Goal: Transaction & Acquisition: Purchase product/service

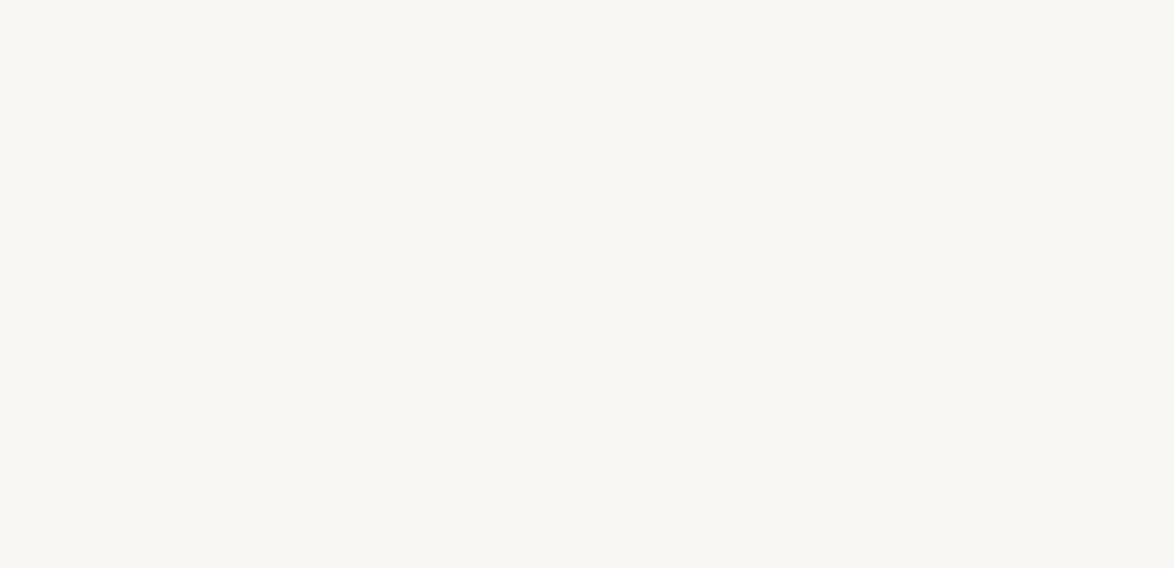
select select "FR"
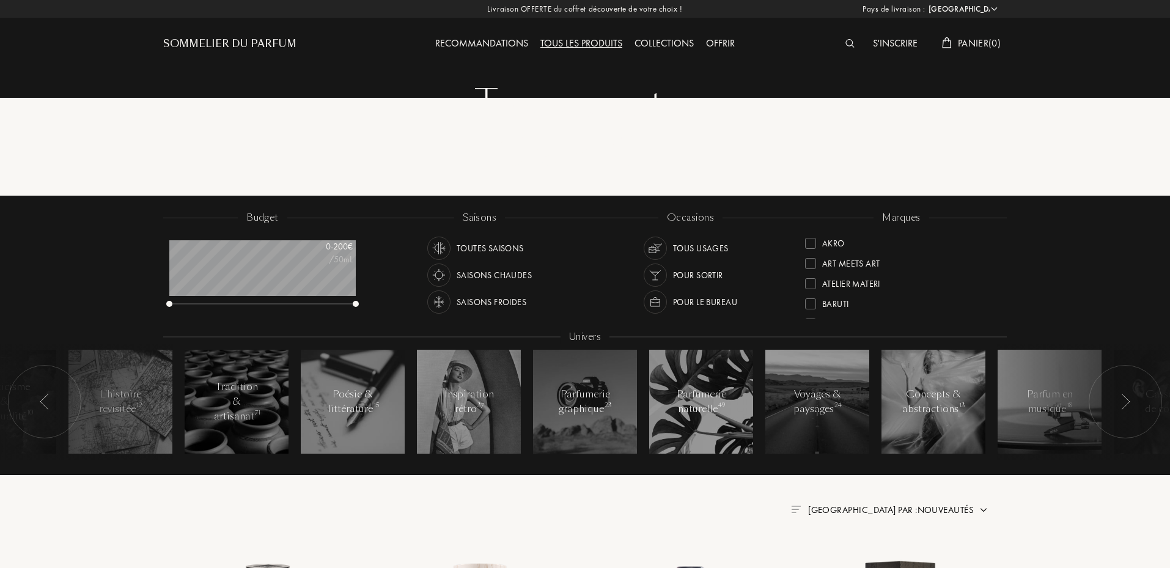
click at [890, 41] on div "S'inscrire" at bounding box center [895, 44] width 57 height 16
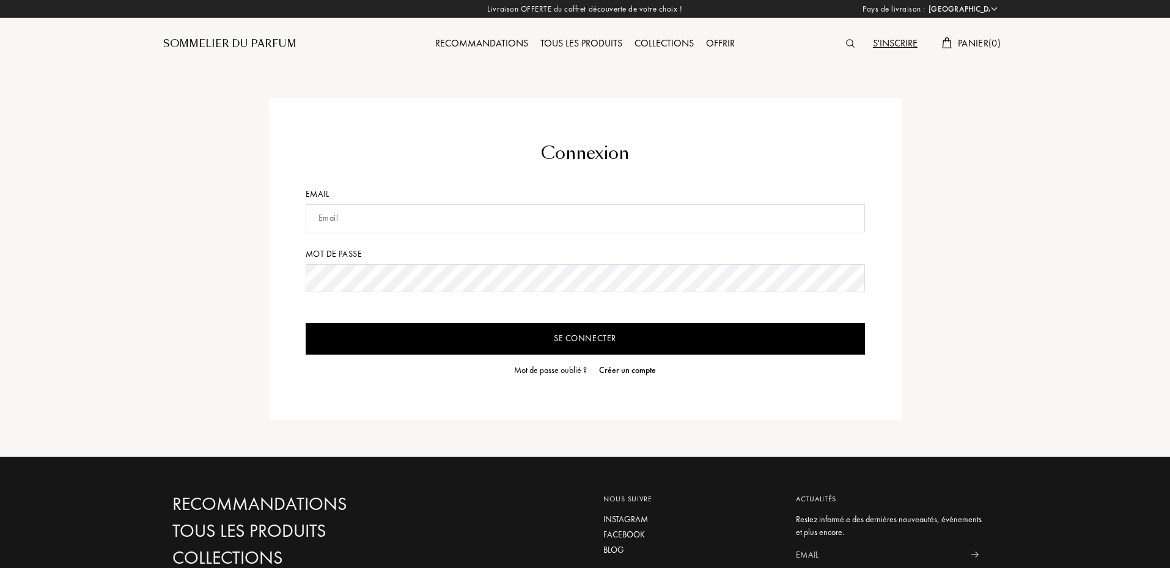
select select "FR"
click at [454, 216] on input "text" at bounding box center [586, 218] width 560 height 28
type input "thomas.sifferle@gmail.com"
click at [552, 370] on div "Mot de passe oublié ?" at bounding box center [550, 370] width 73 height 13
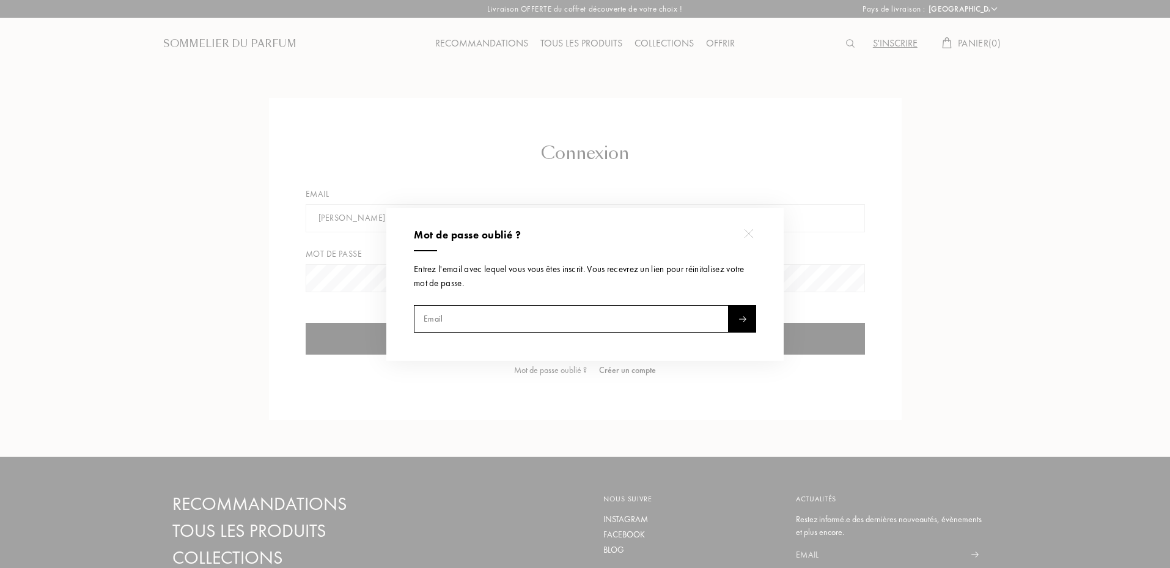
click at [510, 323] on input "text" at bounding box center [571, 319] width 315 height 28
type input "thomas.sifferle@gmail.com"
click at [736, 321] on div at bounding box center [743, 319] width 28 height 28
click at [786, 186] on div at bounding box center [587, 284] width 1174 height 568
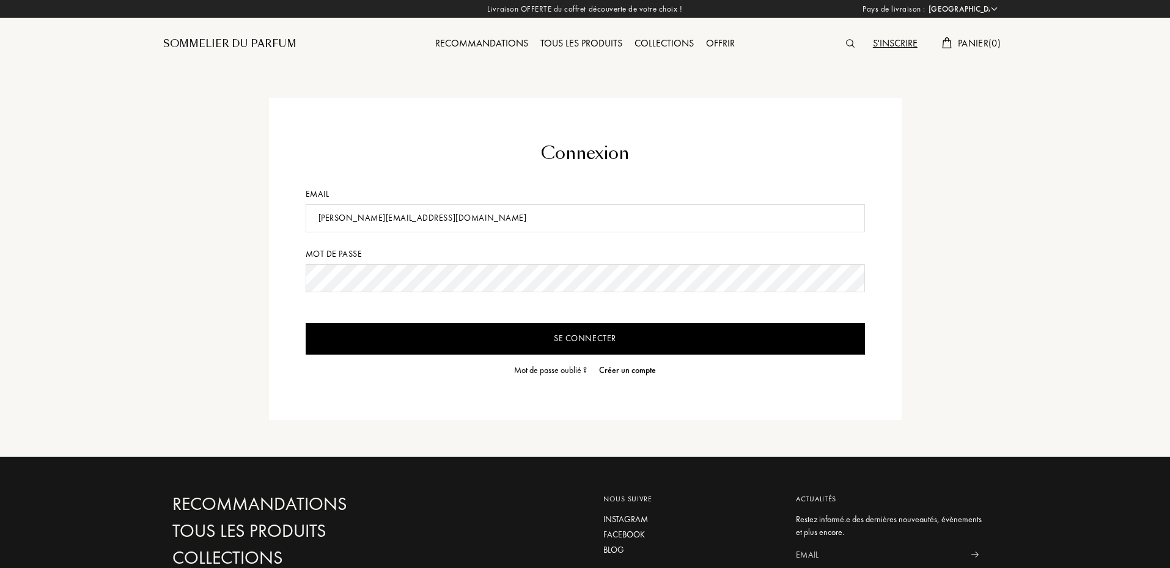
click at [845, 50] on div at bounding box center [853, 44] width 27 height 16
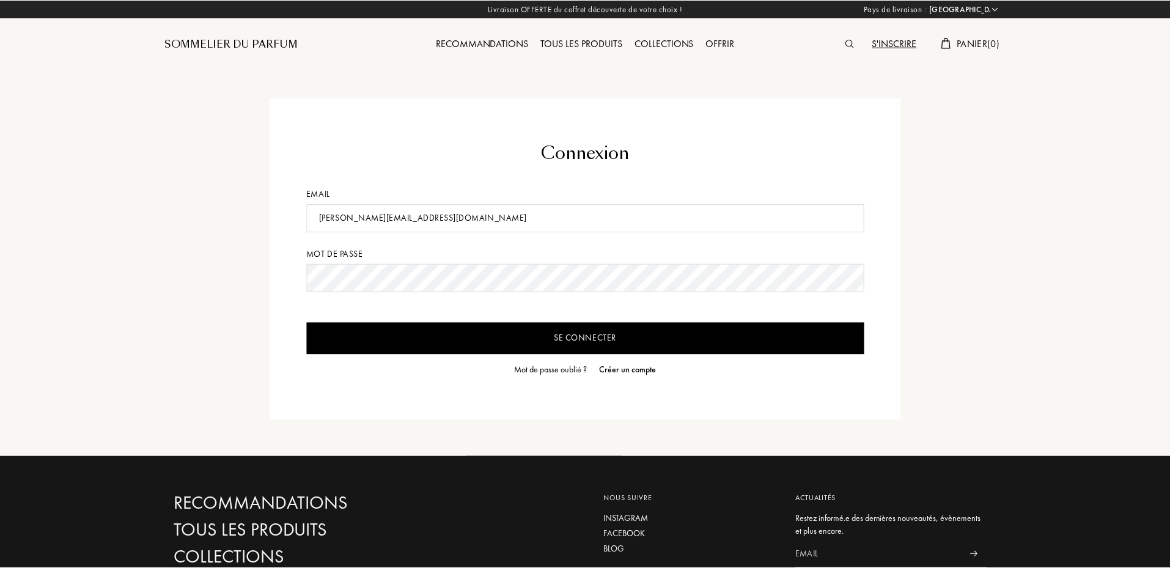
scroll to position [1, 0]
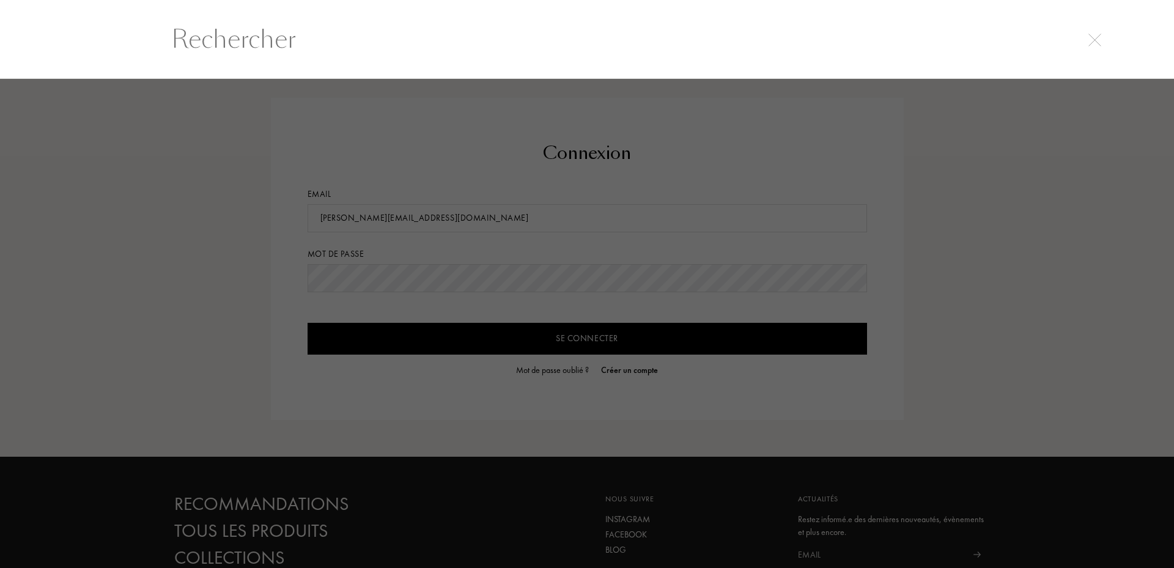
click at [849, 44] on input "text" at bounding box center [587, 39] width 881 height 37
click at [1092, 42] on img at bounding box center [1094, 40] width 13 height 13
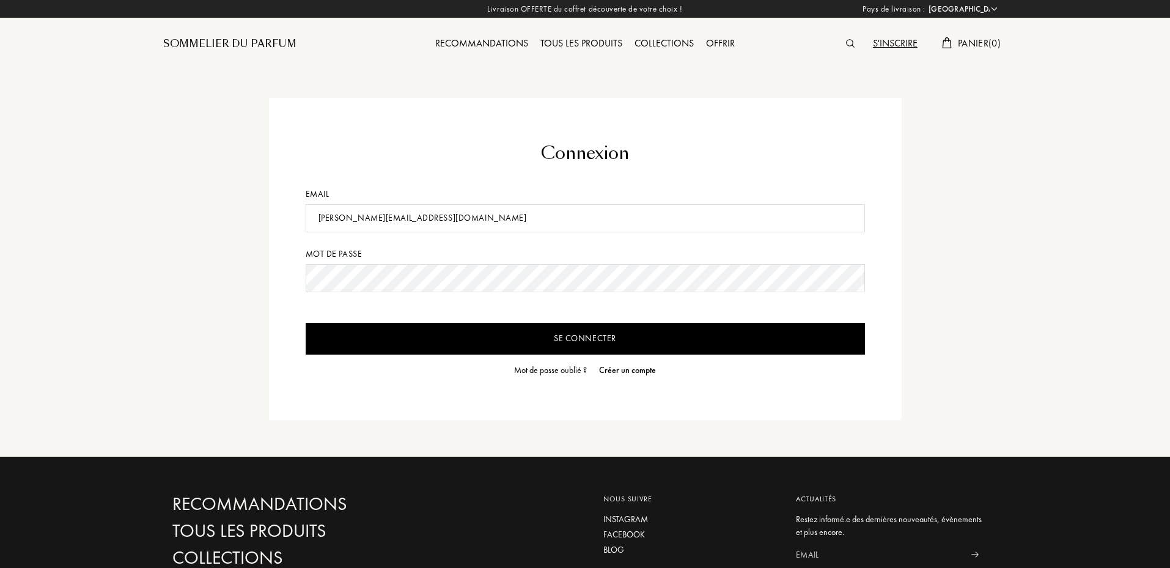
click at [849, 36] on div at bounding box center [853, 44] width 27 height 16
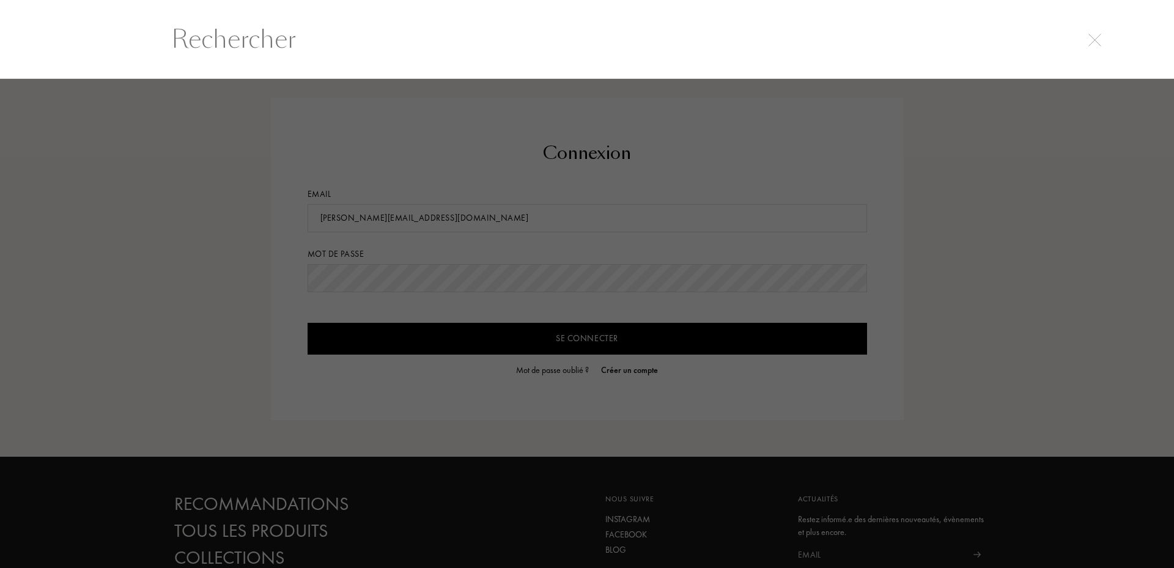
click at [848, 43] on input "text" at bounding box center [587, 39] width 881 height 37
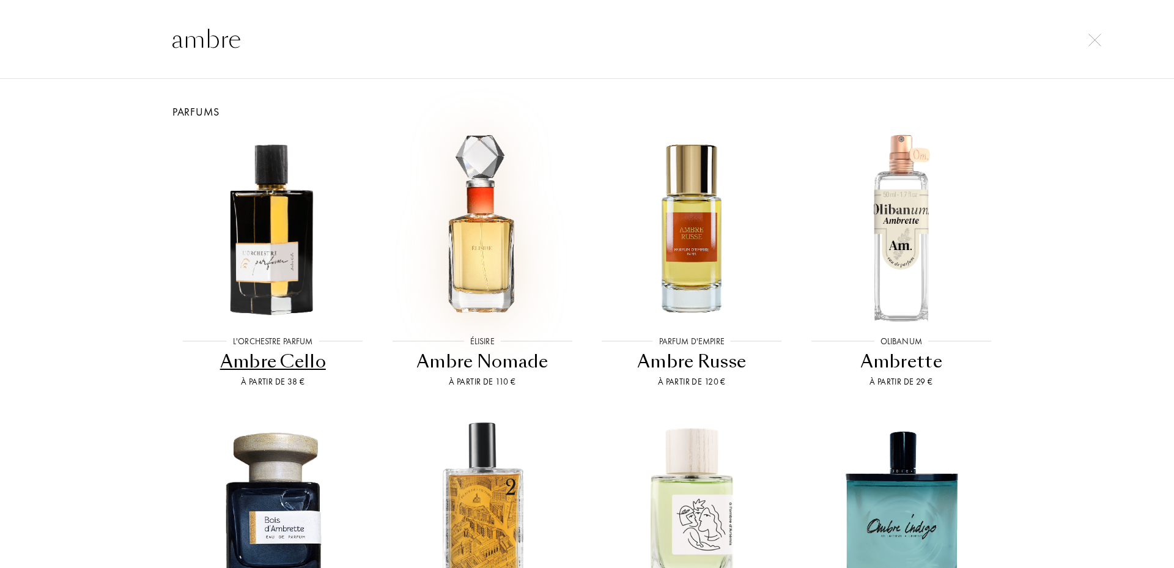
type input "ambre"
click at [467, 276] on img at bounding box center [482, 227] width 188 height 188
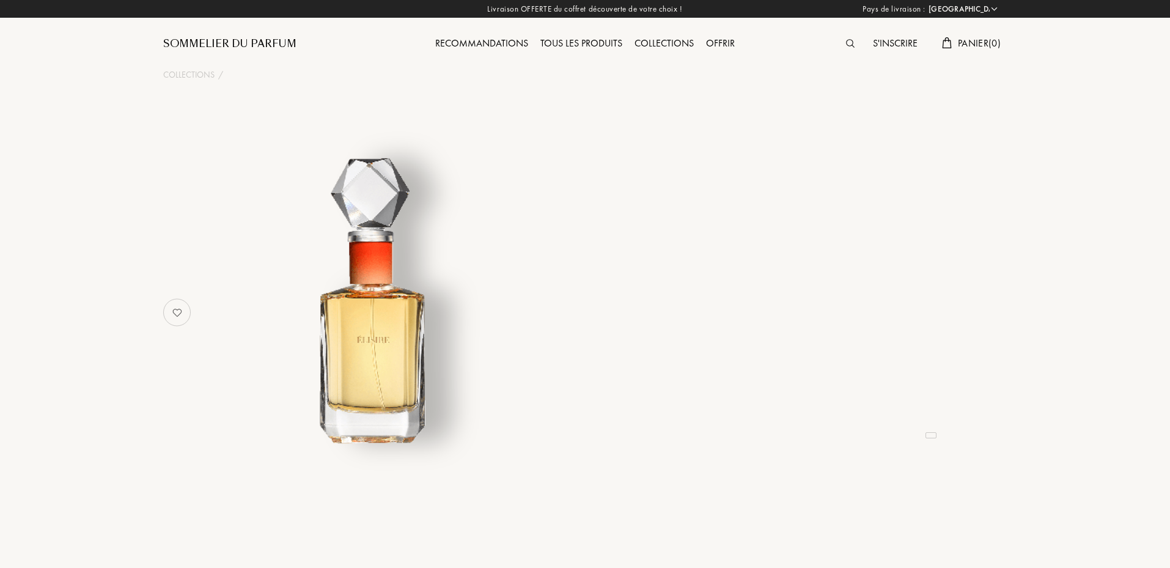
select select "FR"
